Goal: Task Accomplishment & Management: Complete application form

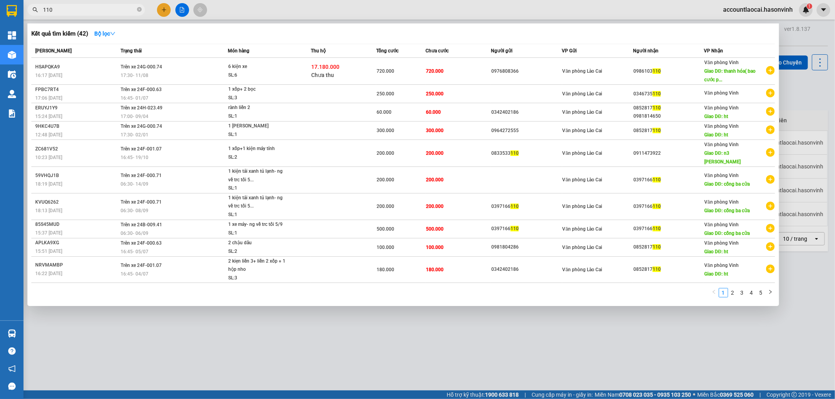
drag, startPoint x: 0, startPoint y: 0, endPoint x: 23, endPoint y: 16, distance: 28.4
click at [23, 16] on div "Kết quả tìm kiếm ( 42 ) Bộ lọc Mã ĐH Trạng thái Món hàng Thu hộ Tổng cước Chưa …" at bounding box center [76, 10] width 153 height 14
click at [163, 6] on div at bounding box center [417, 199] width 835 height 399
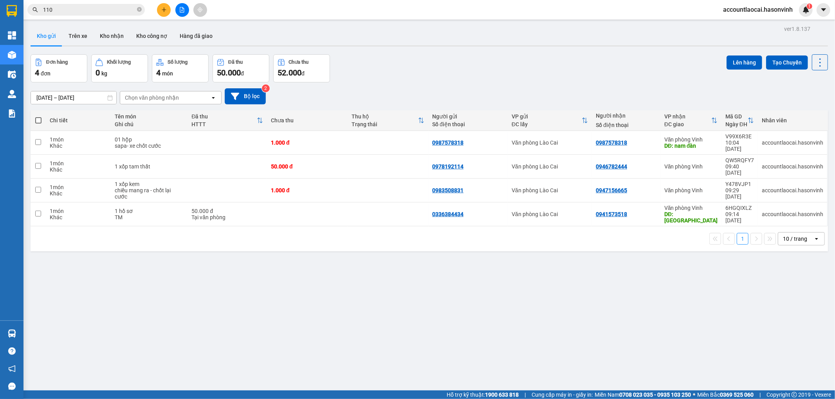
click at [163, 11] on icon "plus" at bounding box center [163, 9] width 5 height 5
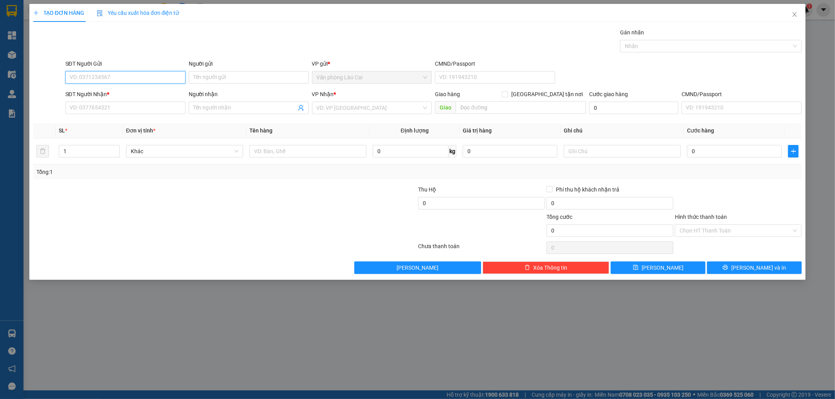
paste input "097 3424118"
click at [120, 80] on input "097 3424118" at bounding box center [125, 77] width 120 height 13
click at [81, 80] on input "097 3424118" at bounding box center [125, 77] width 120 height 13
type input "0973424118"
click at [220, 30] on div "Gán nhãn Nhãn" at bounding box center [433, 41] width 739 height 27
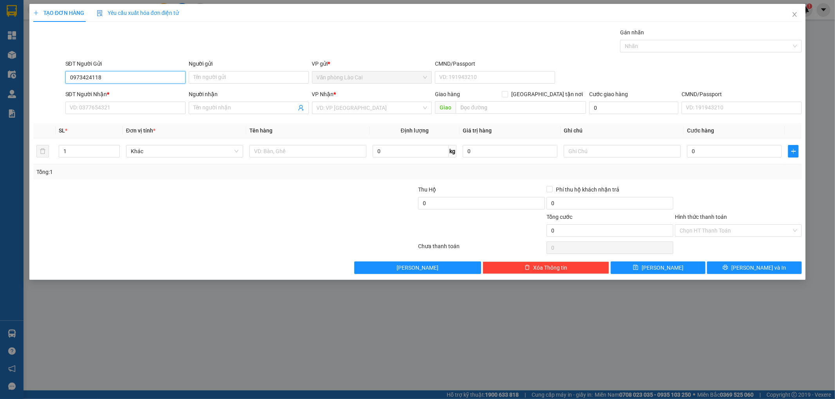
click at [109, 79] on input "0973424118" at bounding box center [125, 77] width 120 height 13
click at [102, 96] on div "0973424118" at bounding box center [125, 93] width 111 height 9
type input "0383846768"
type input "1.050.000"
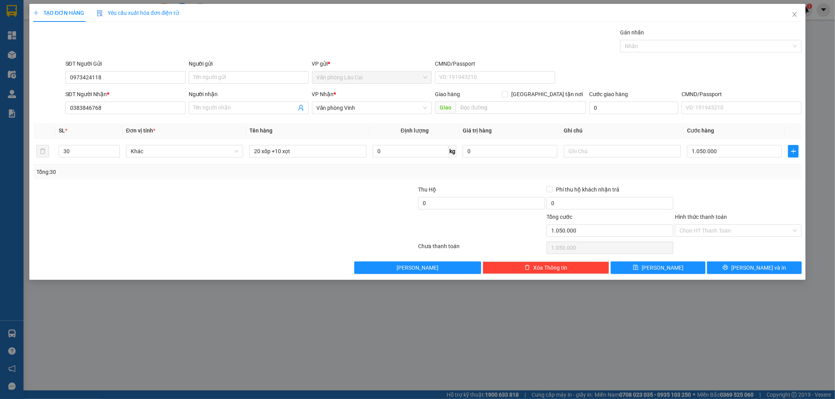
click at [299, 336] on div "TẠO ĐƠN HÀNG Yêu cầu xuất hóa đơn điện tử Transit Pickup Surcharge Ids Transit …" at bounding box center [417, 199] width 835 height 399
click at [268, 341] on div "TẠO ĐƠN HÀNG Yêu cầu xuất hóa đơn điện tử Transit Pickup Surcharge Ids Transit …" at bounding box center [417, 199] width 835 height 399
click at [88, 154] on input "30" at bounding box center [89, 152] width 60 height 12
drag, startPoint x: 55, startPoint y: 153, endPoint x: 27, endPoint y: 157, distance: 28.8
click at [34, 155] on tr "30 Khác 20 xốp +10 xọt 0 kg 0 1.050.000" at bounding box center [417, 152] width 768 height 26
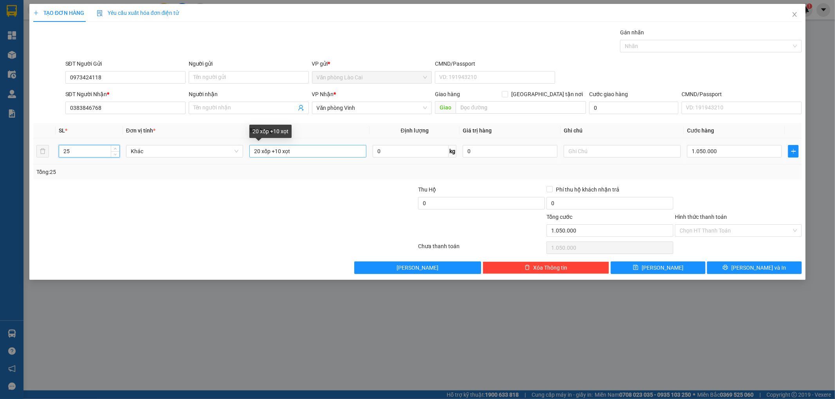
type input "25"
drag, startPoint x: 263, startPoint y: 153, endPoint x: 272, endPoint y: 152, distance: 9.1
click at [272, 152] on input "20 xốp +10 xọt" at bounding box center [307, 151] width 117 height 13
click at [277, 151] on input "20xọt nhp+10 xọt" at bounding box center [307, 151] width 117 height 13
click at [287, 155] on input "20xọt nho+10 xọt" at bounding box center [307, 151] width 117 height 13
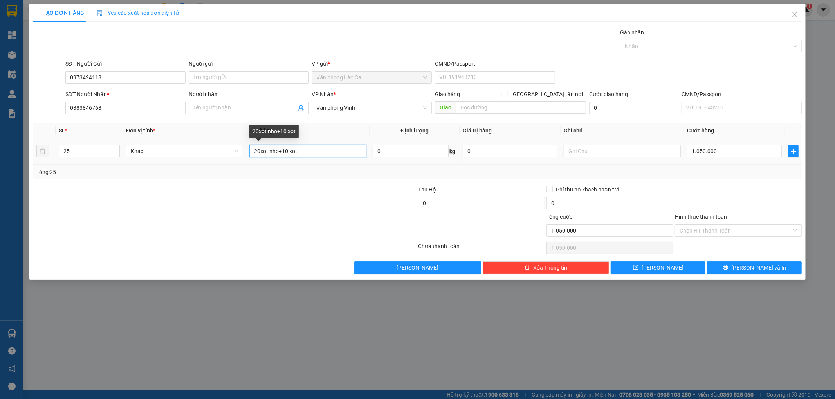
drag, startPoint x: 283, startPoint y: 153, endPoint x: 307, endPoint y: 157, distance: 23.9
click at [307, 157] on input "20xọt nho+10 xọt" at bounding box center [307, 151] width 117 height 13
type input "20xọt nho+5 xop le"
click at [723, 155] on input "1.050.000" at bounding box center [734, 151] width 95 height 13
type input "0"
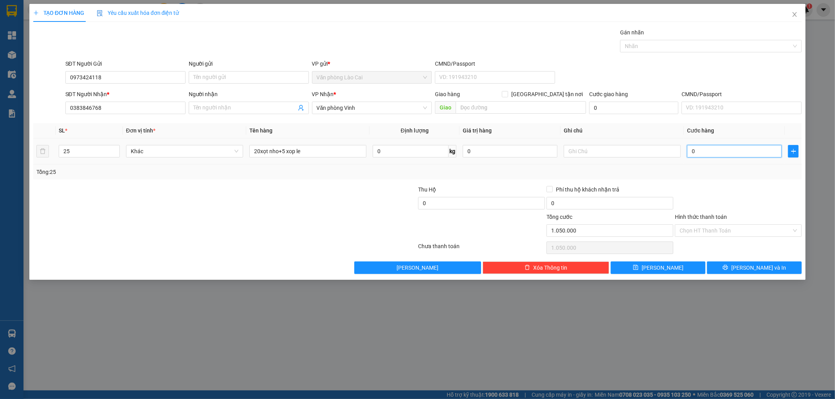
type input "0"
type input "8"
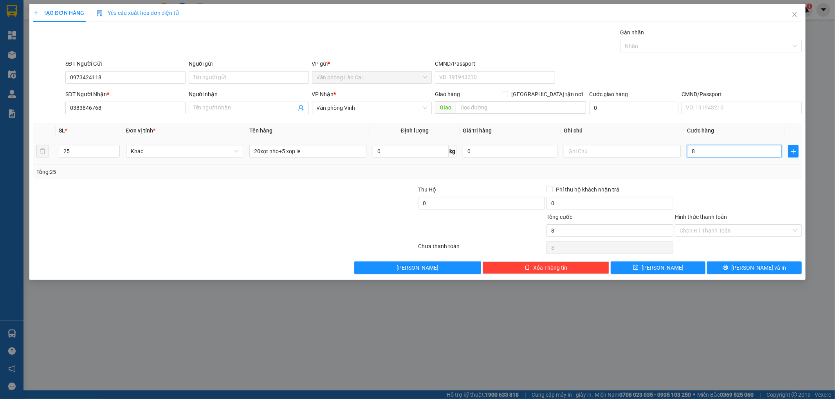
type input "87"
type input "870"
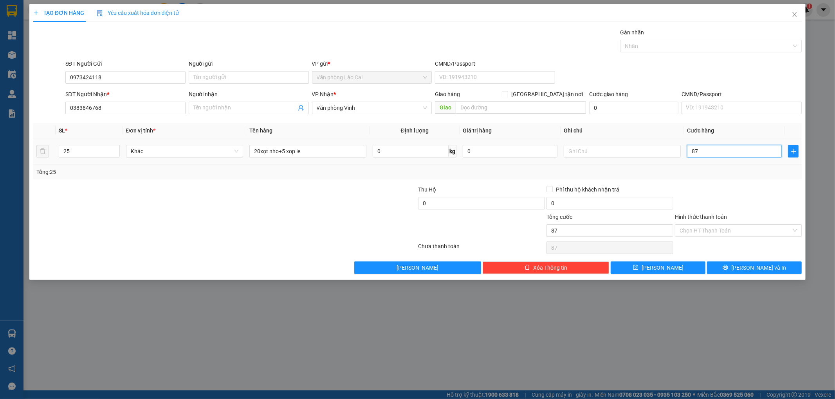
type input "870"
type input "8.700"
type input "87.000"
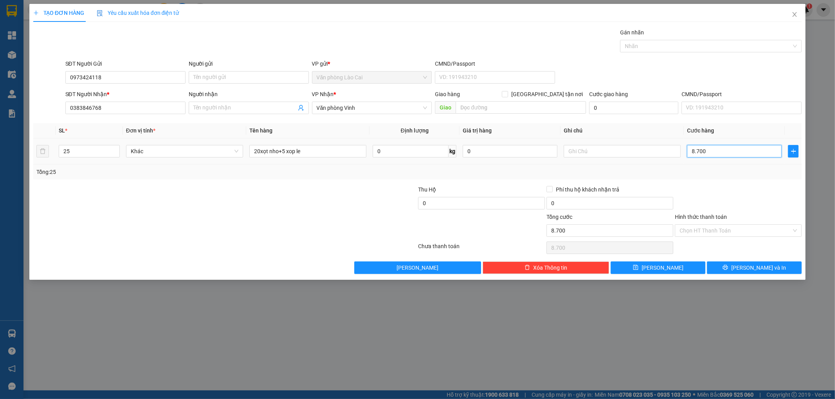
type input "87.000"
type input "870.000"
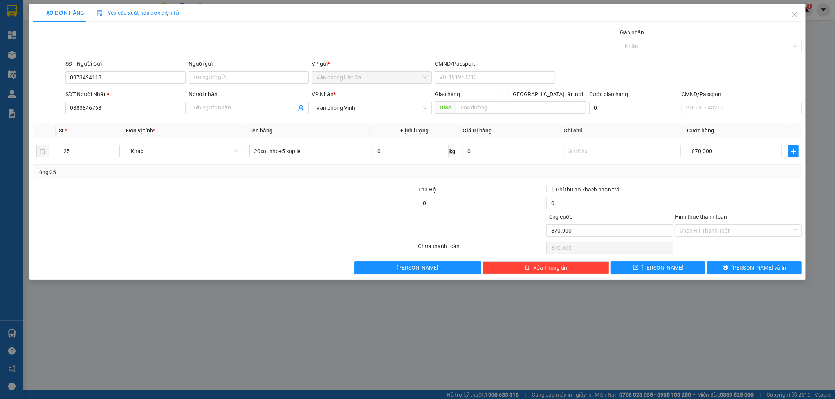
click at [710, 192] on div at bounding box center [738, 198] width 128 height 27
click at [746, 163] on td "870.000" at bounding box center [734, 152] width 101 height 26
click at [668, 267] on button "[PERSON_NAME]" at bounding box center [657, 268] width 95 height 13
type input "0"
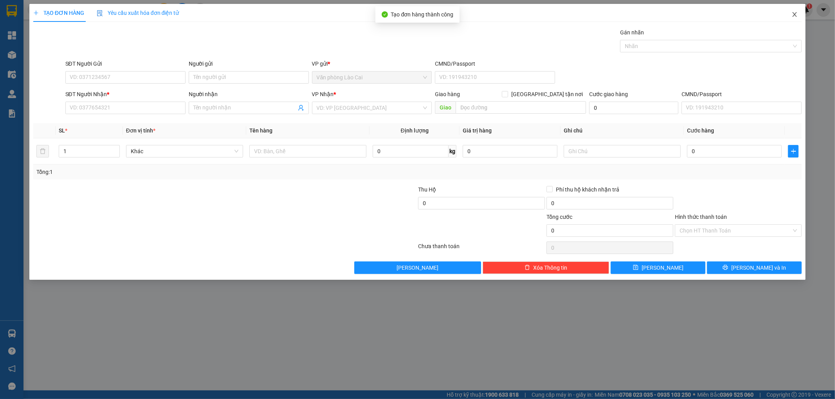
click at [793, 13] on icon "close" at bounding box center [794, 14] width 6 height 6
